Goal: Navigation & Orientation: Find specific page/section

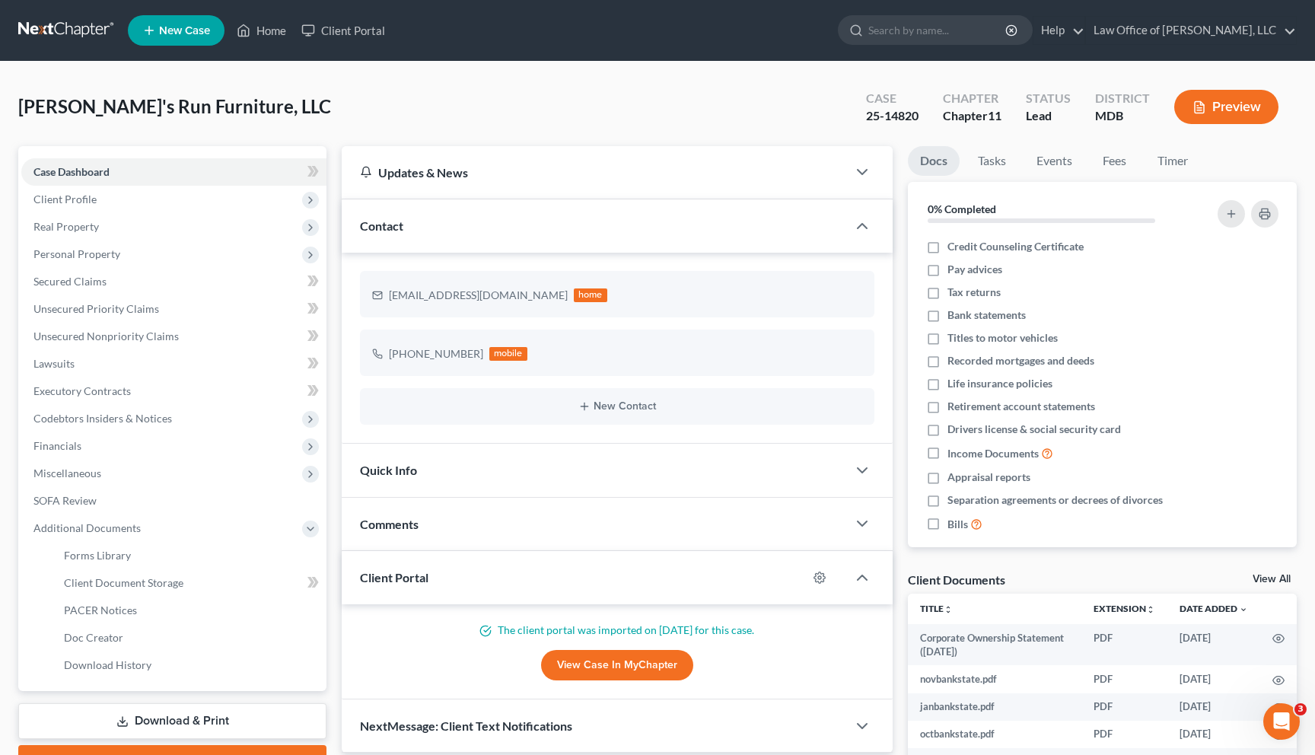
click at [38, 33] on link at bounding box center [66, 30] width 97 height 27
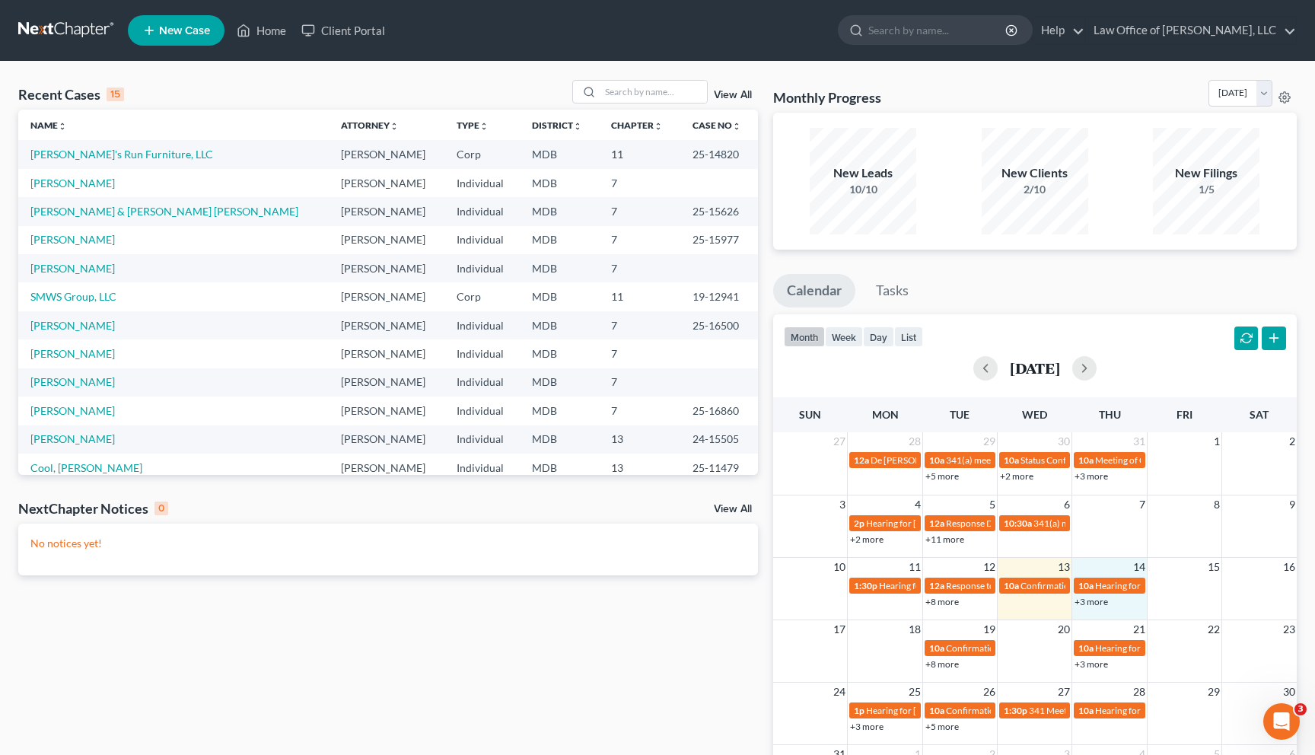
click at [1108, 600] on div "+3 more" at bounding box center [1109, 601] width 74 height 15
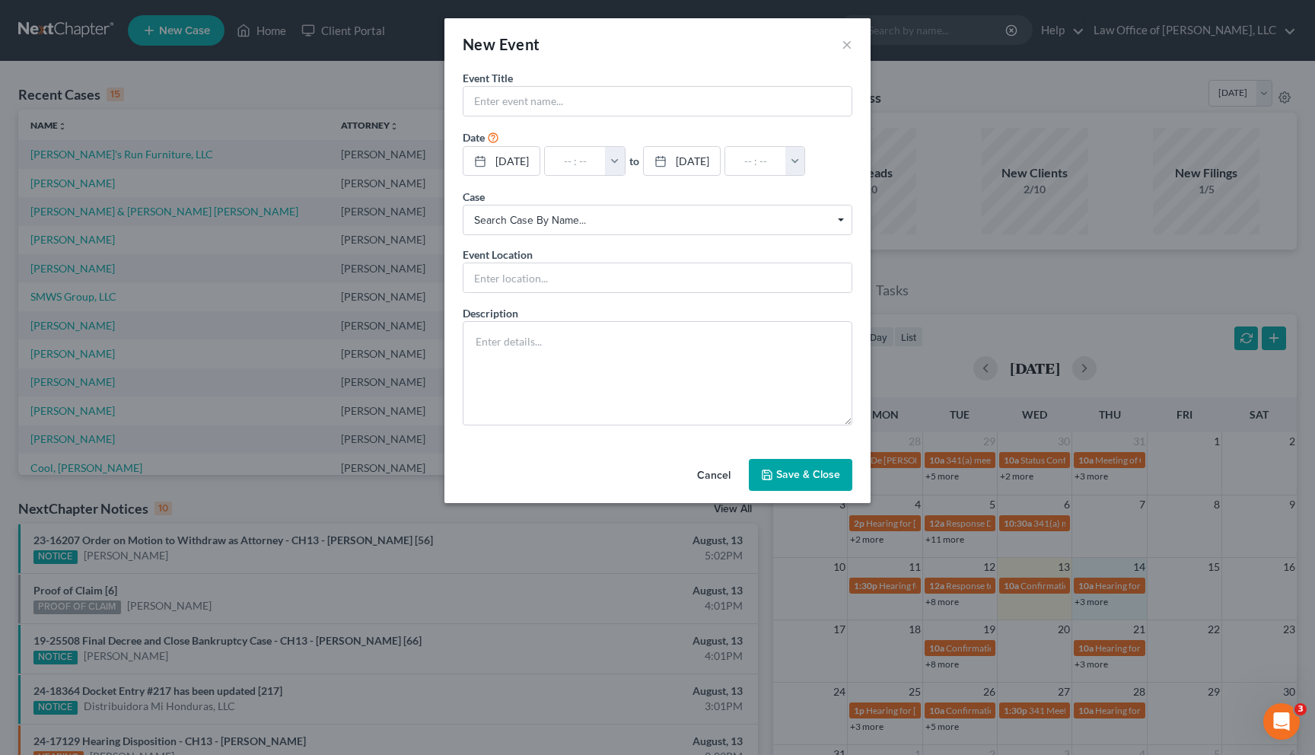
click at [715, 477] on button "Cancel" at bounding box center [714, 475] width 58 height 30
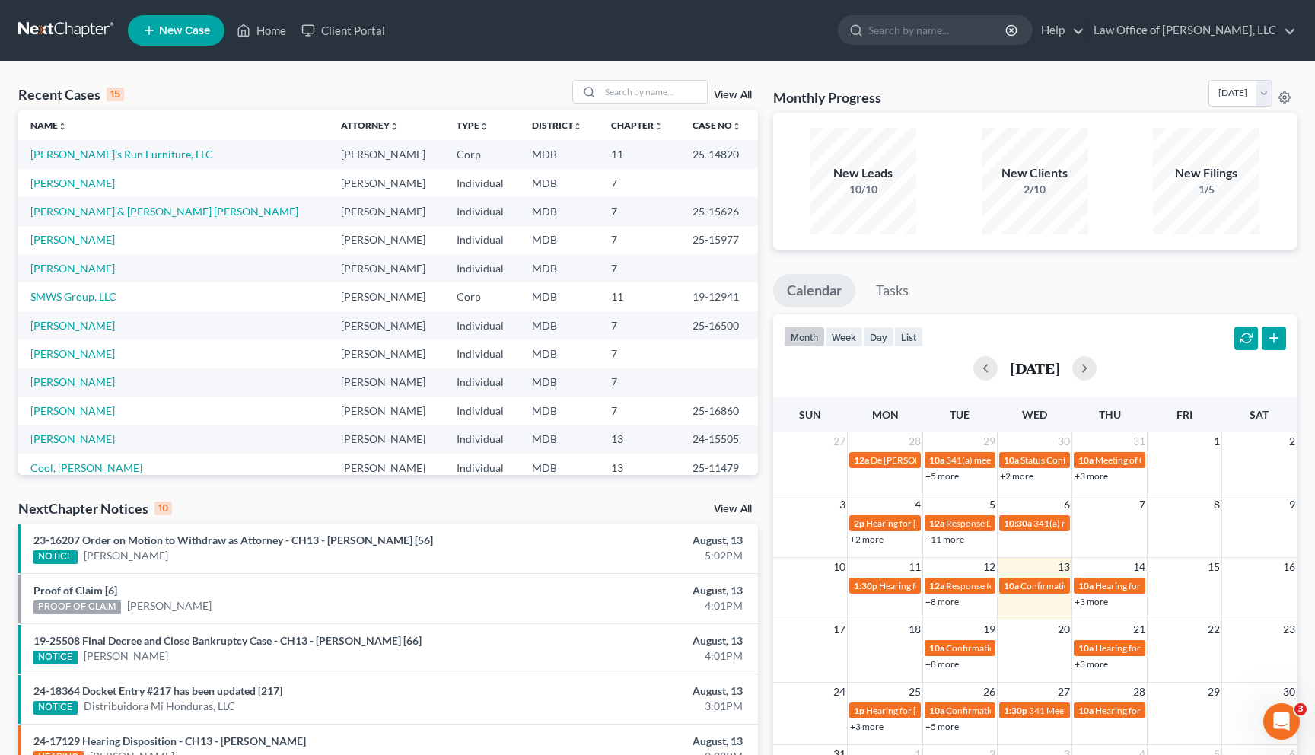
click at [1086, 603] on link "+3 more" at bounding box center [1091, 601] width 33 height 11
